Goal: Transaction & Acquisition: Purchase product/service

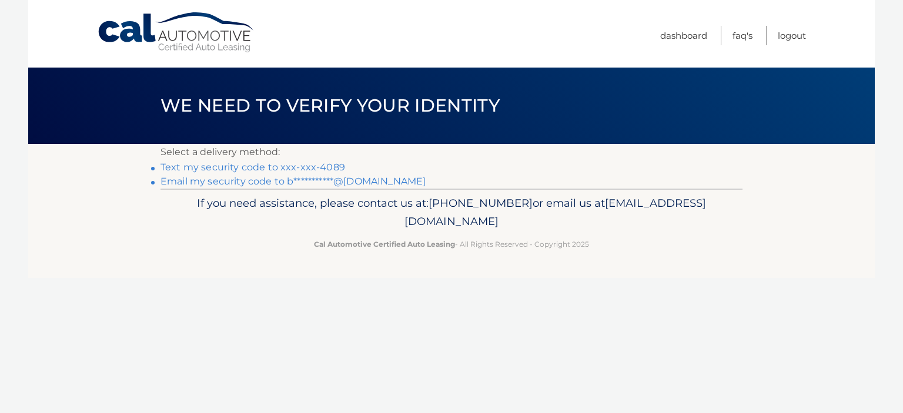
click at [268, 167] on link "Text my security code to xxx-xxx-4089" at bounding box center [252, 167] width 185 height 11
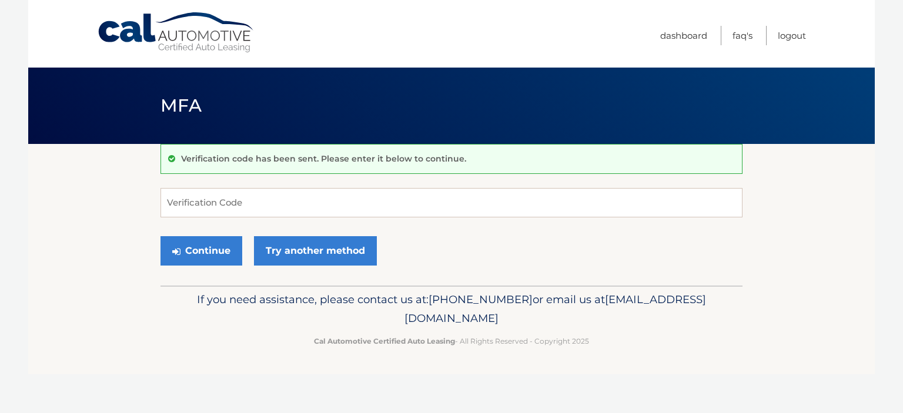
click at [237, 219] on form "Verification Code Continue Try another method" at bounding box center [451, 229] width 582 height 83
click at [238, 203] on input "Verification Code" at bounding box center [451, 202] width 582 height 29
type input "520885"
click at [160, 236] on button "Continue" at bounding box center [201, 250] width 82 height 29
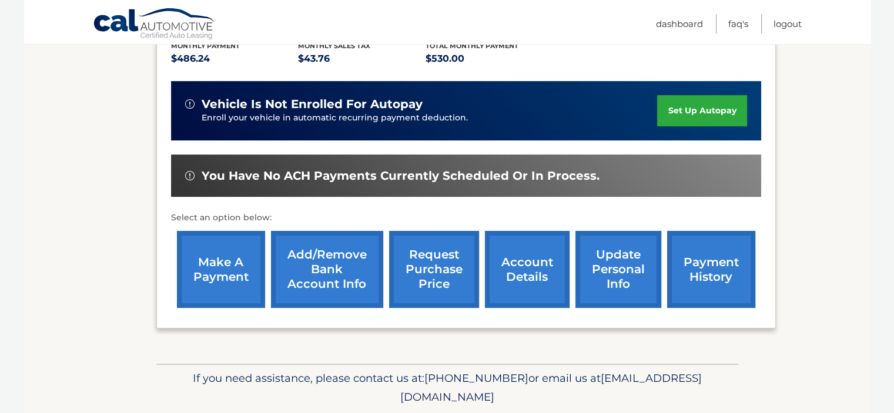
scroll to position [280, 0]
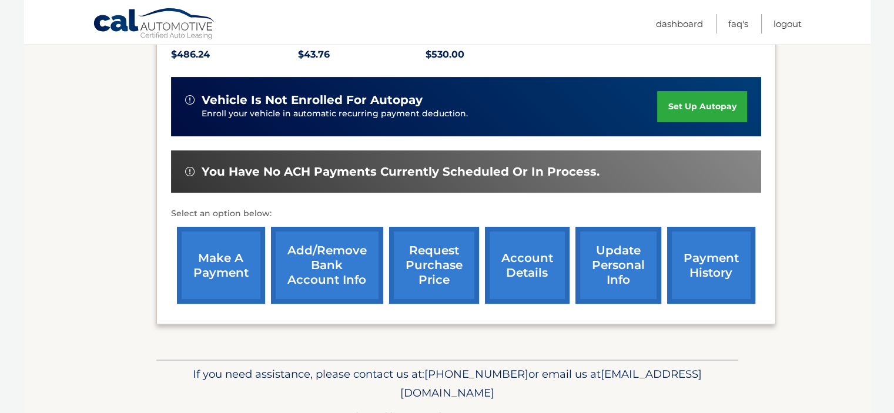
click at [218, 255] on link "make a payment" at bounding box center [221, 265] width 88 height 77
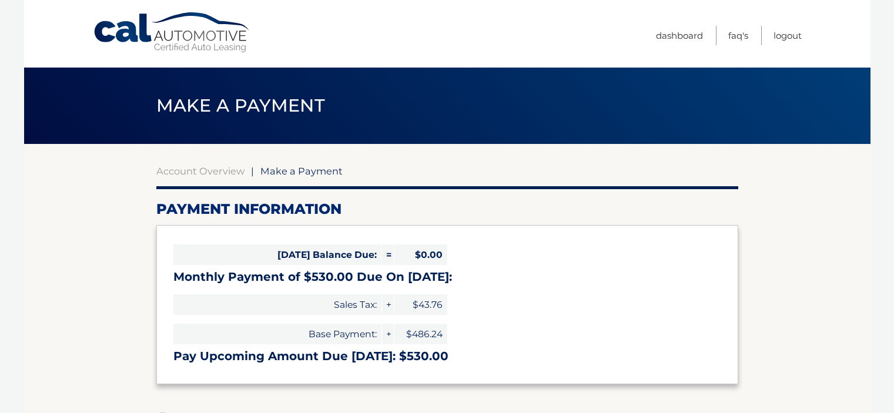
select select "MDQ2NmU4YzQtNmUzYS00MWUyLWJkNzQtZGFmODc2NmU2NGUx"
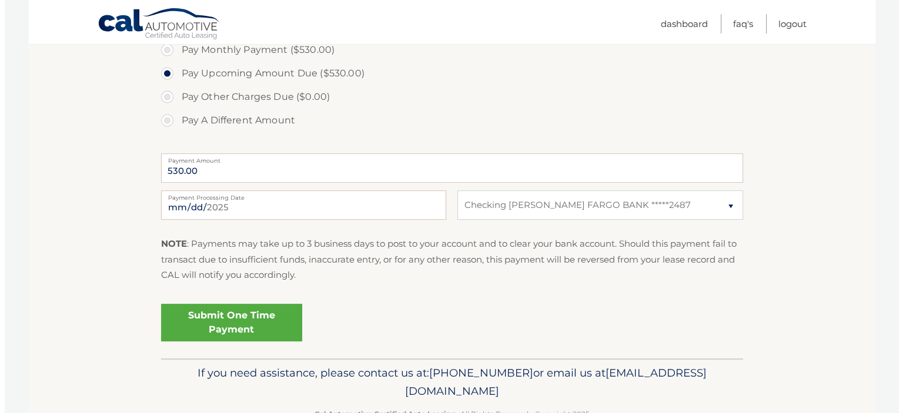
scroll to position [426, 0]
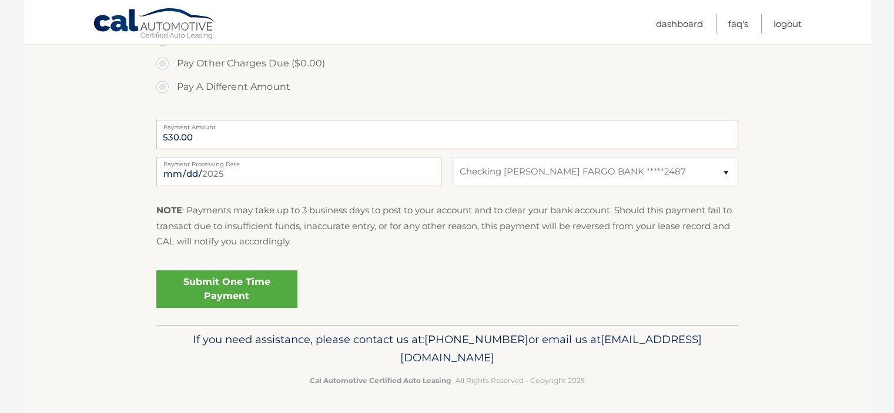
click at [249, 277] on link "Submit One Time Payment" at bounding box center [226, 289] width 141 height 38
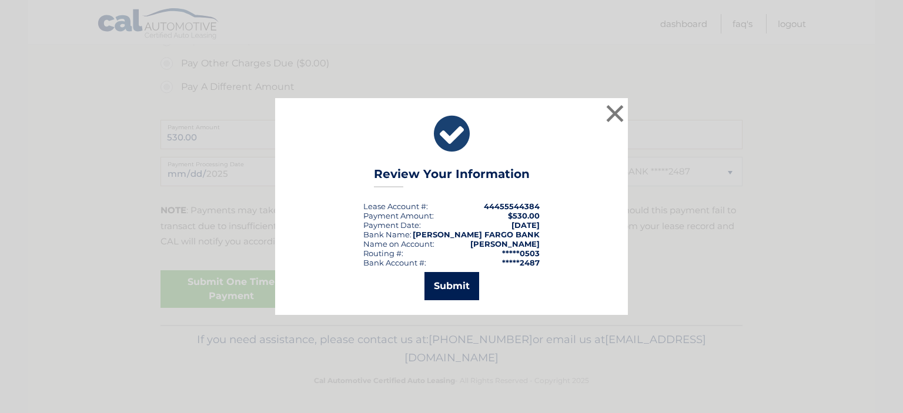
click at [461, 288] on button "Submit" at bounding box center [451, 286] width 55 height 28
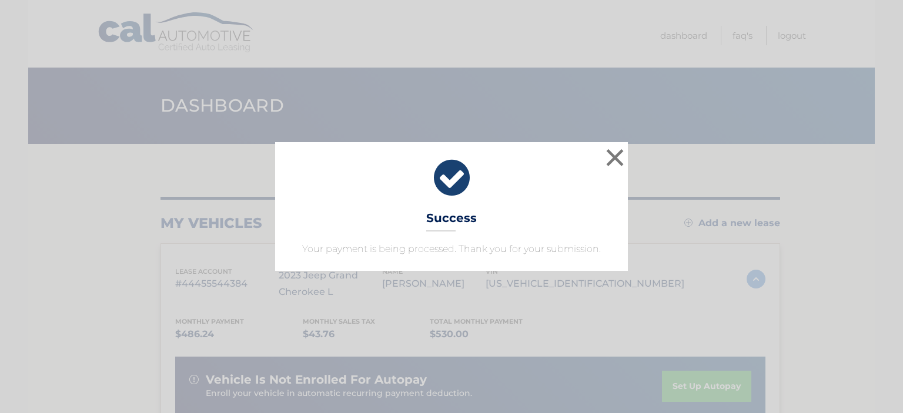
click at [836, 55] on div "× Success Your payment is being processed. Thank you for your submission. Loadi…" at bounding box center [451, 206] width 903 height 413
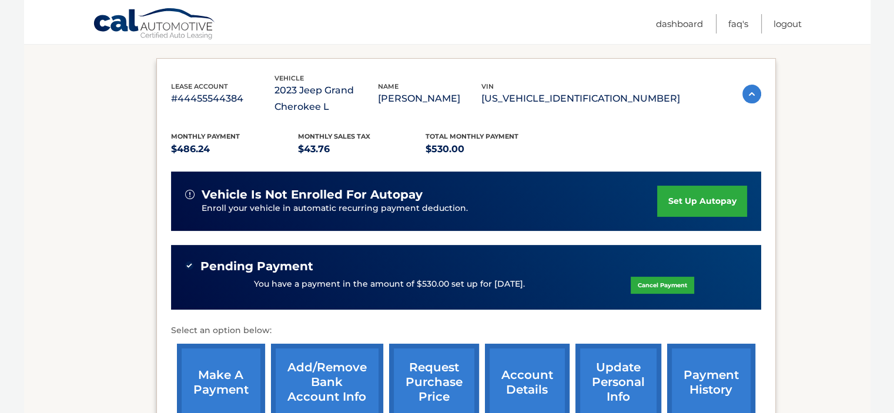
scroll to position [186, 0]
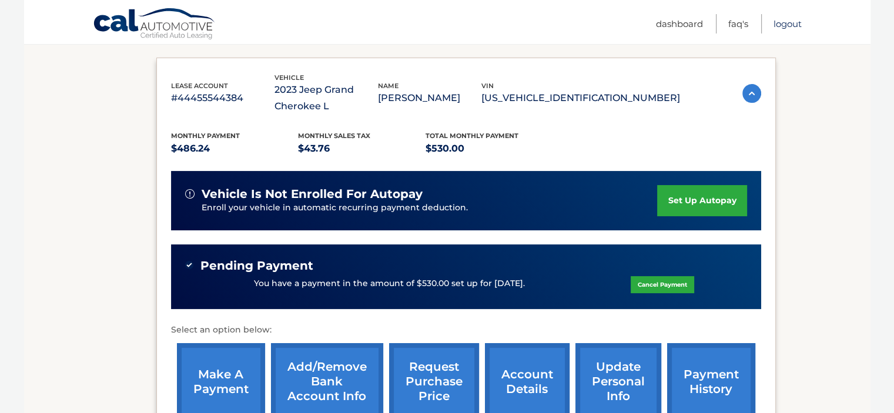
click at [781, 24] on link "Logout" at bounding box center [788, 23] width 28 height 19
